Goal: Task Accomplishment & Management: Use online tool/utility

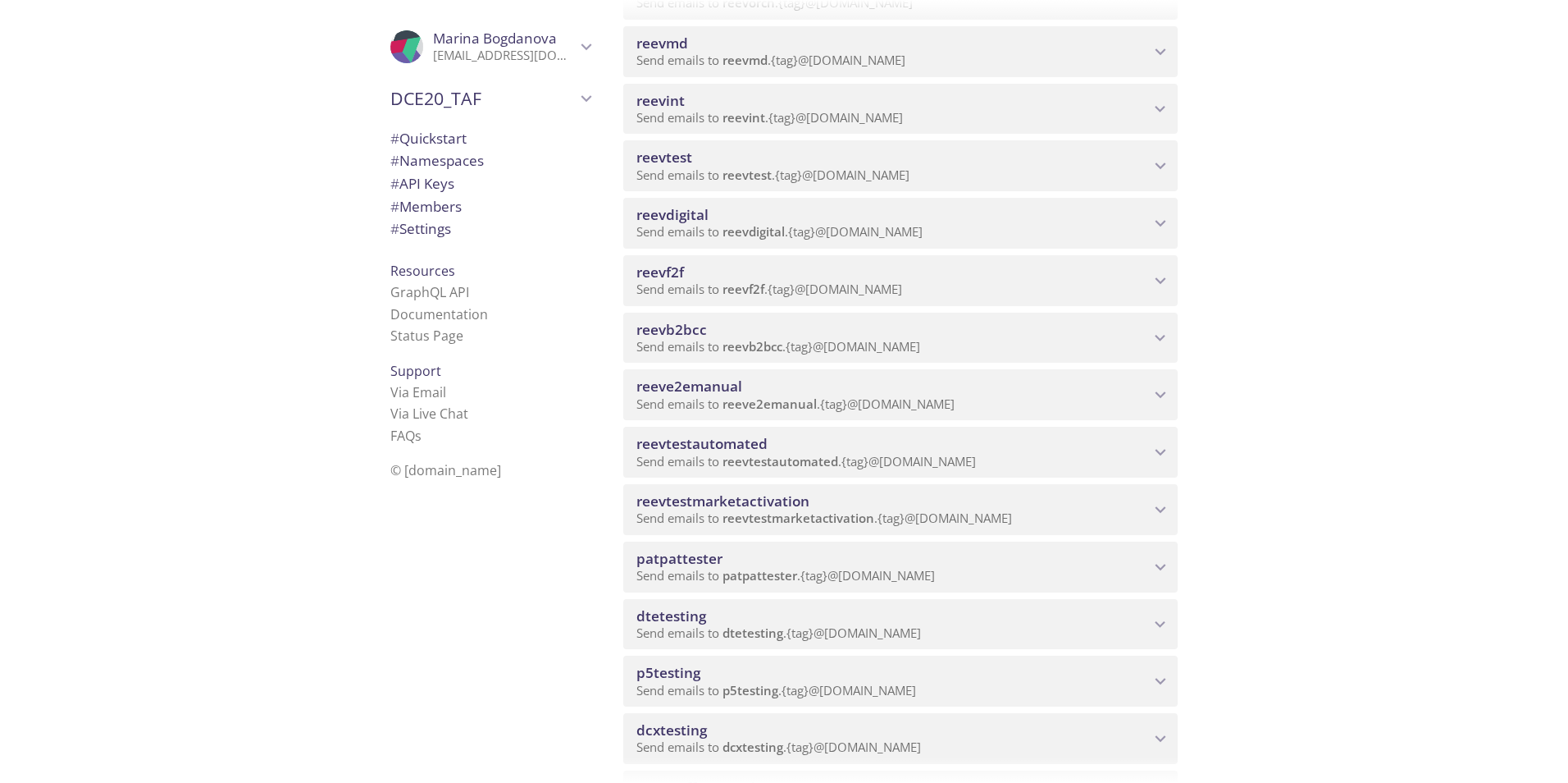
scroll to position [575, 0]
click at [679, 391] on span "reeve2emanual" at bounding box center [689, 384] width 106 height 19
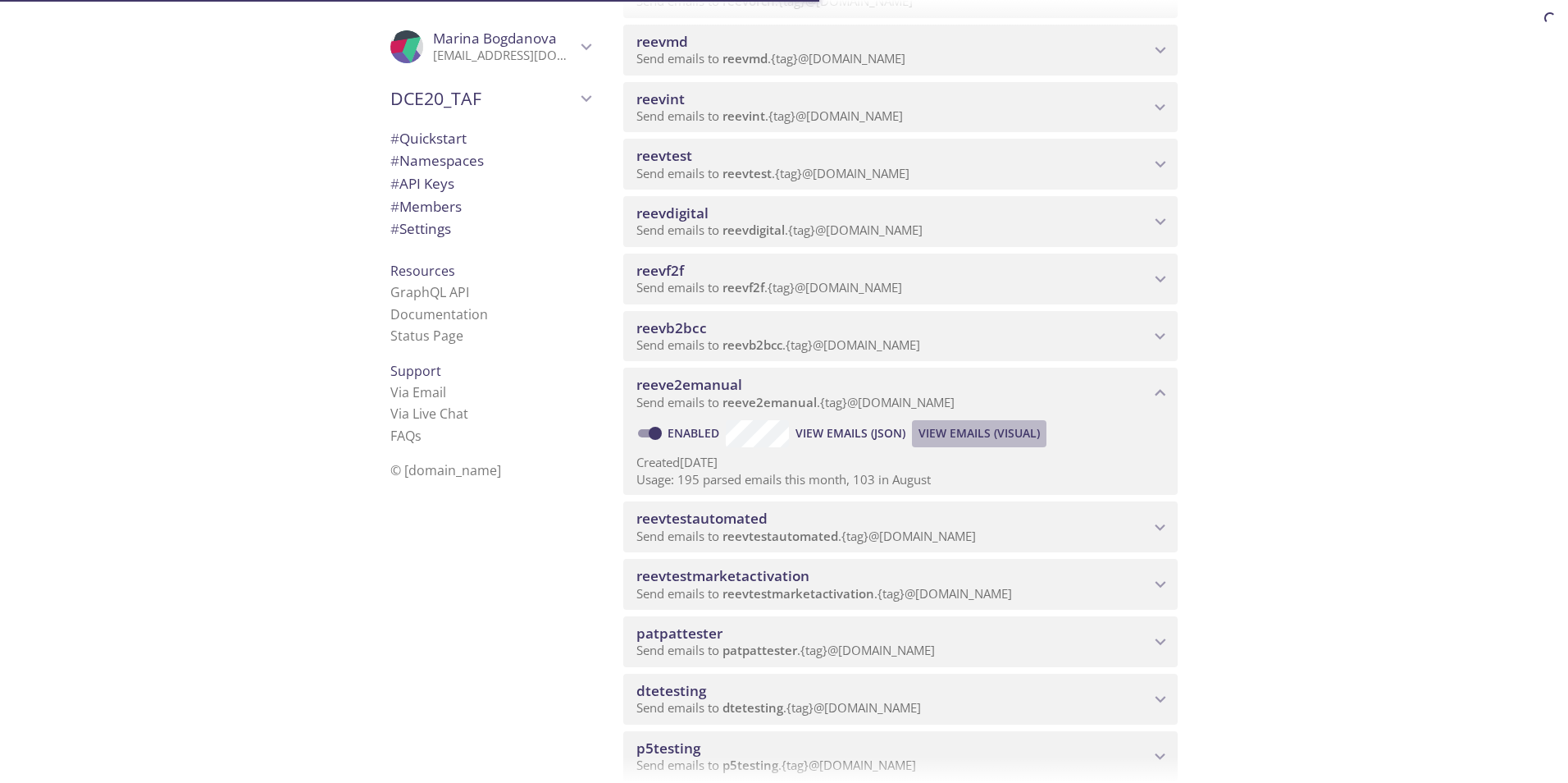
click at [985, 432] on span "View Emails (Visual)" at bounding box center [978, 433] width 121 height 19
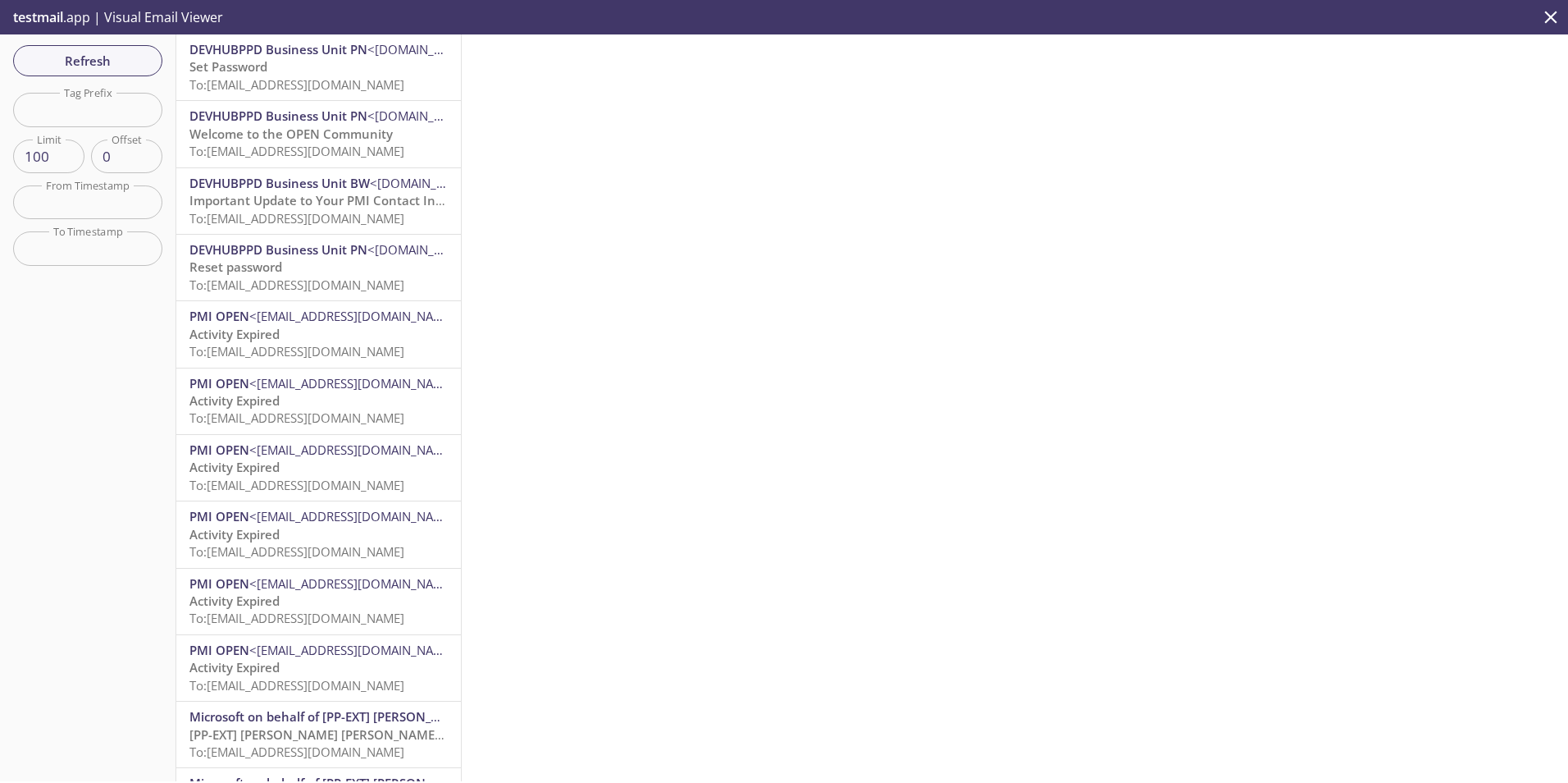
click at [310, 64] on p "Set Password To: [EMAIL_ADDRESS][DOMAIN_NAME]" at bounding box center [319, 76] width 258 height 36
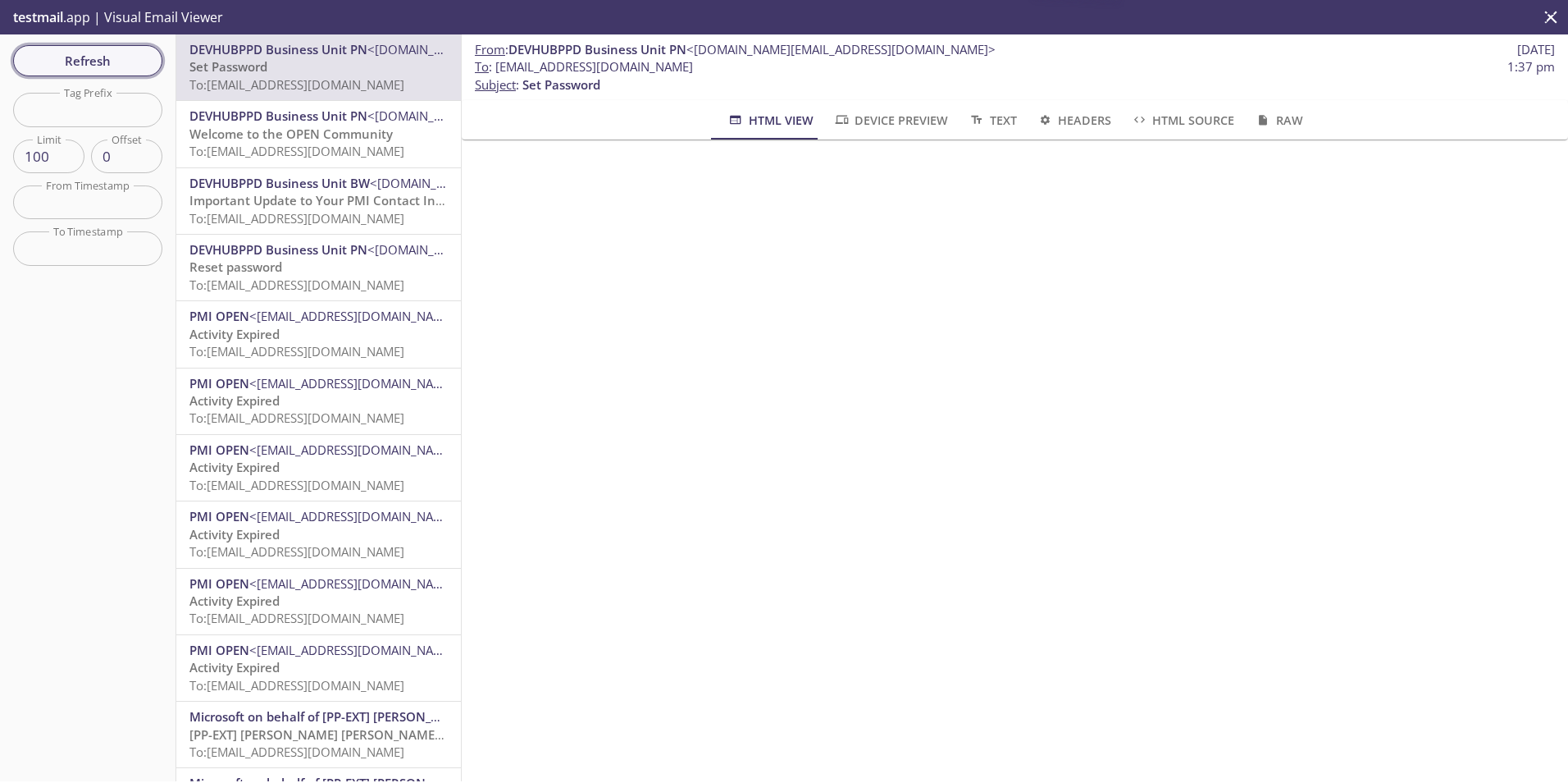
click at [77, 57] on span "Refresh" at bounding box center [87, 60] width 123 height 21
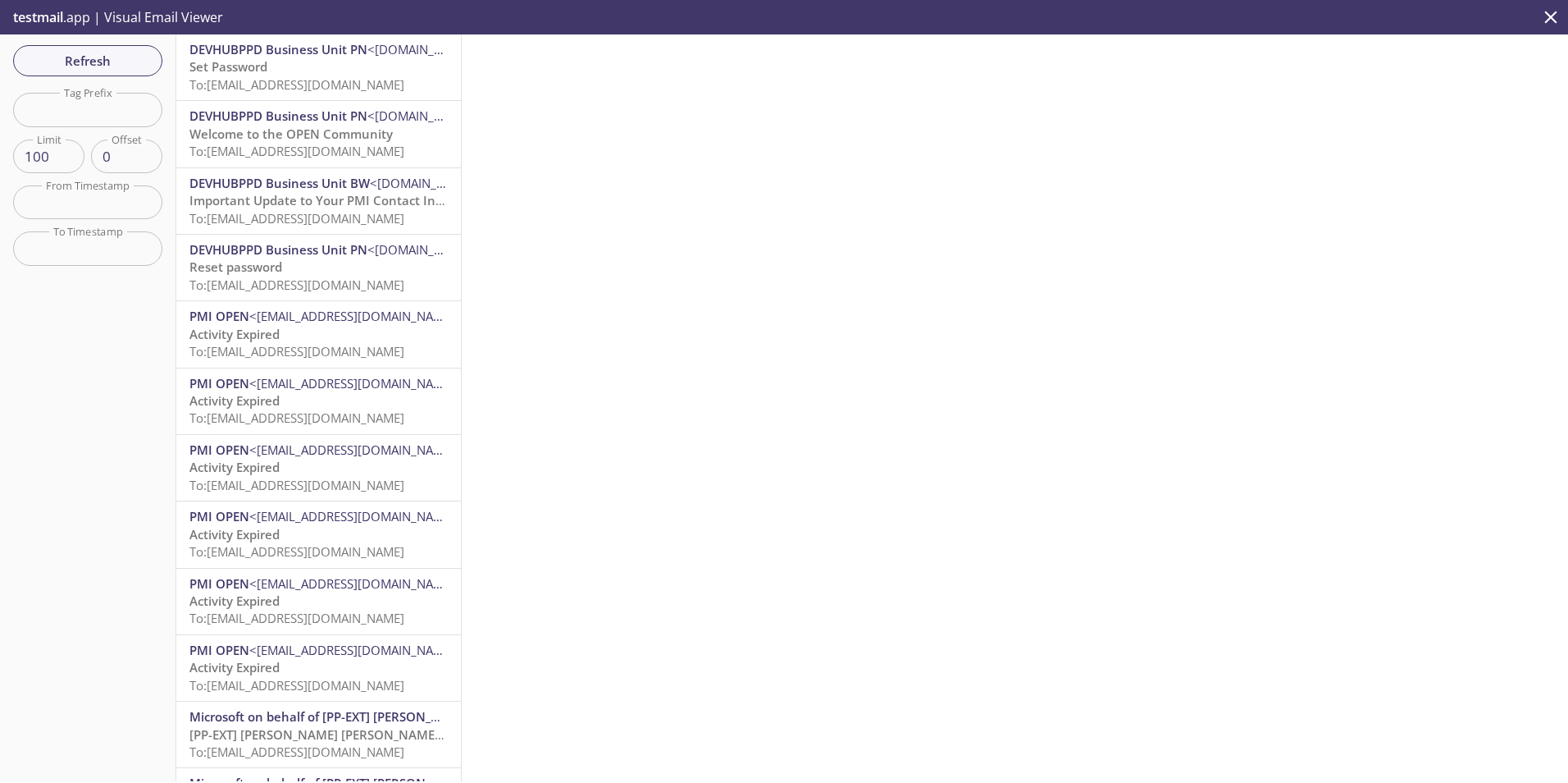
click at [312, 72] on p "Set Password To: [EMAIL_ADDRESS][DOMAIN_NAME]" at bounding box center [319, 76] width 258 height 36
